Goal: Find specific page/section: Find specific page/section

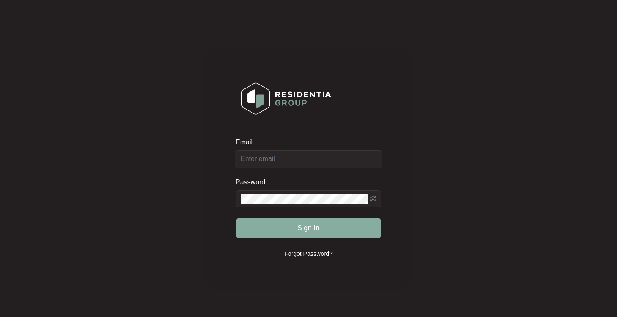
type input "[EMAIL_ADDRESS][DOMAIN_NAME]"
click at [305, 232] on span "Sign in" at bounding box center [308, 228] width 22 height 10
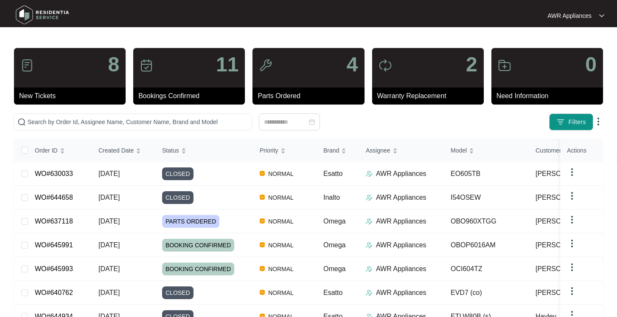
click at [108, 64] on p "8" at bounding box center [113, 64] width 11 height 20
click at [22, 64] on img at bounding box center [27, 66] width 14 height 14
click at [113, 68] on p "8" at bounding box center [113, 64] width 11 height 20
click at [36, 97] on p "New Tickets" at bounding box center [72, 96] width 107 height 10
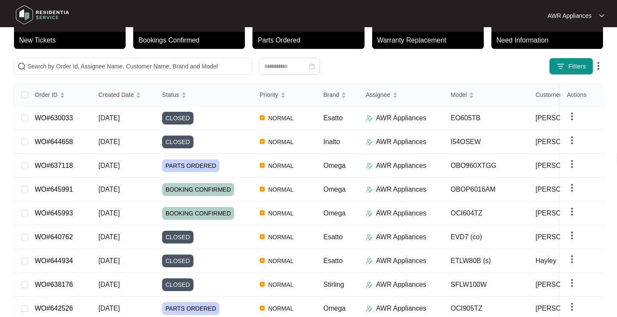
scroll to position [114, 0]
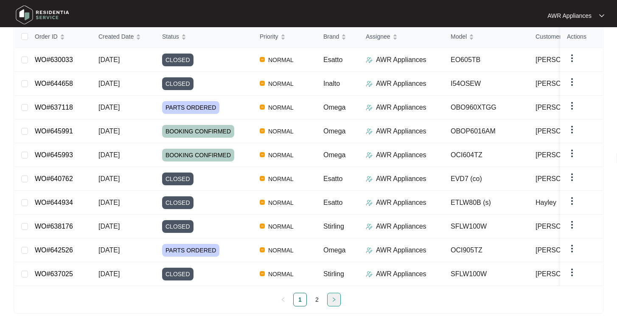
click at [332, 297] on icon "right" at bounding box center [333, 299] width 5 height 5
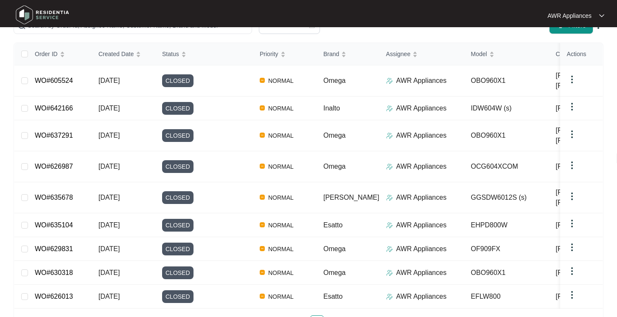
click at [319, 315] on link "2" at bounding box center [317, 321] width 13 height 13
click at [302, 315] on link "1" at bounding box center [300, 321] width 13 height 13
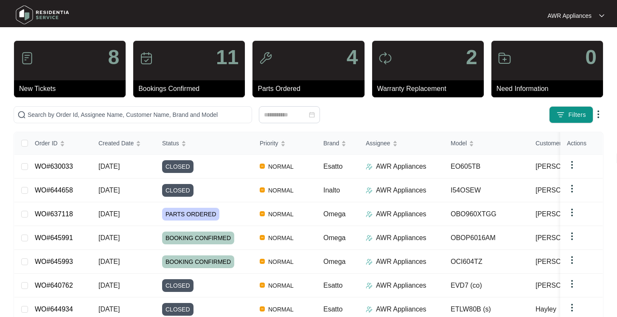
scroll to position [0, 0]
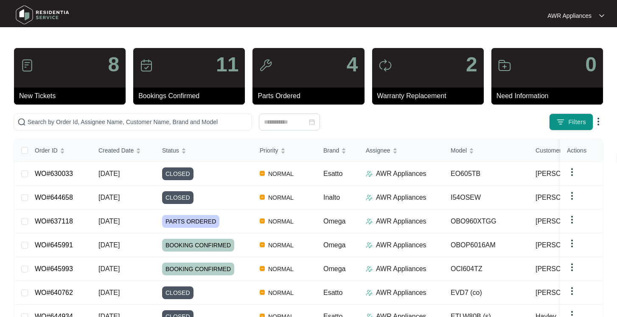
click at [26, 67] on img at bounding box center [27, 66] width 14 height 14
click at [45, 91] on p "New Tickets" at bounding box center [72, 96] width 107 height 10
click at [46, 96] on p "New Tickets" at bounding box center [72, 96] width 107 height 10
